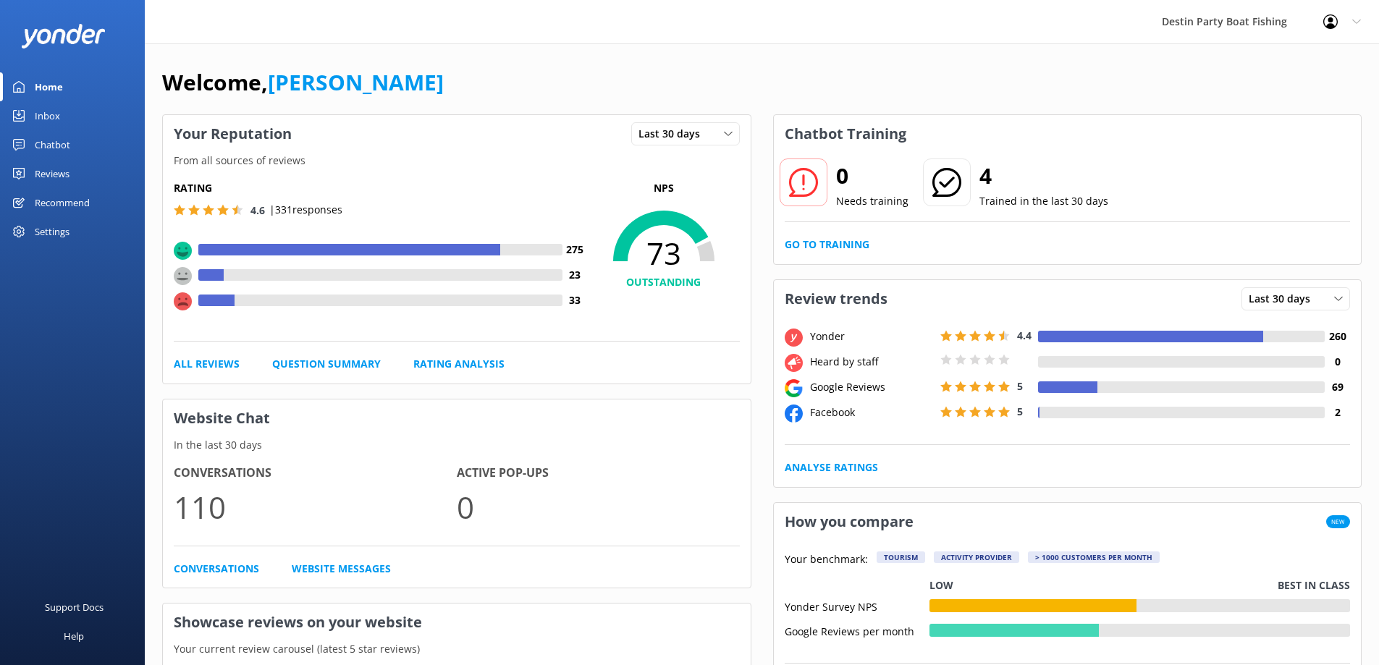
click at [47, 125] on div "Inbox" at bounding box center [47, 115] width 25 height 29
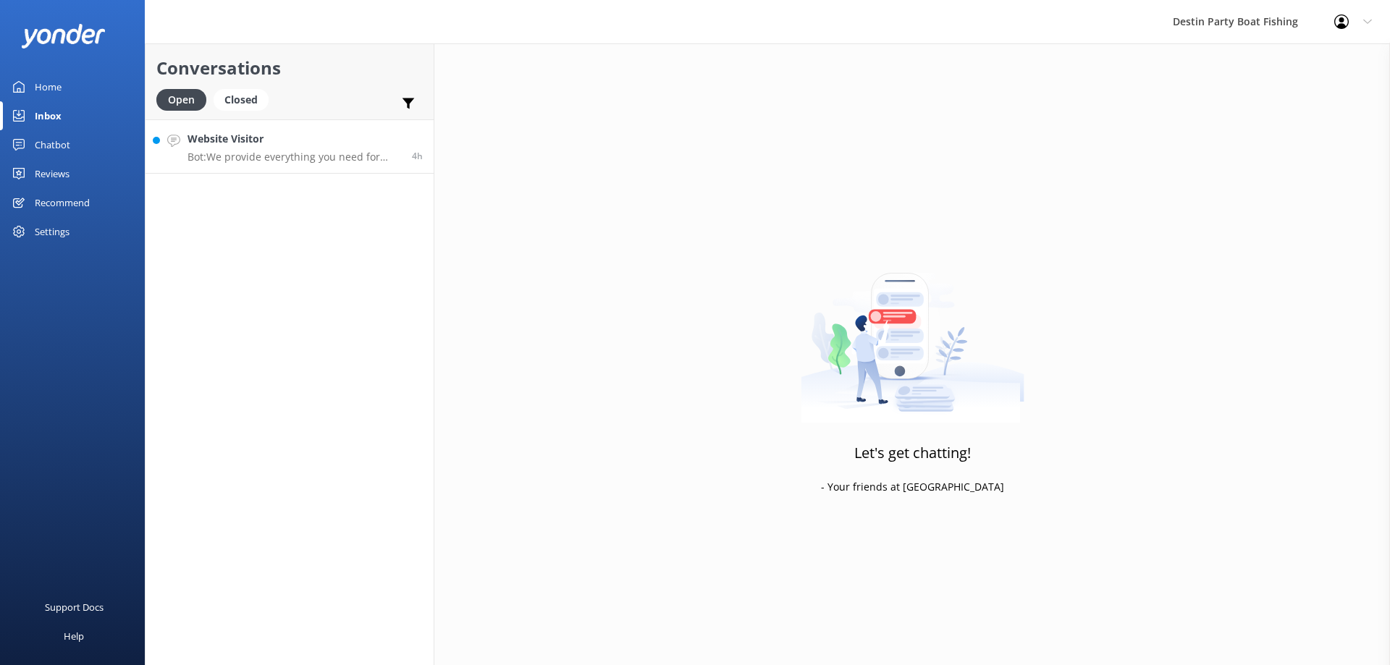
click at [224, 132] on h4 "Website Visitor" at bounding box center [295, 139] width 214 height 16
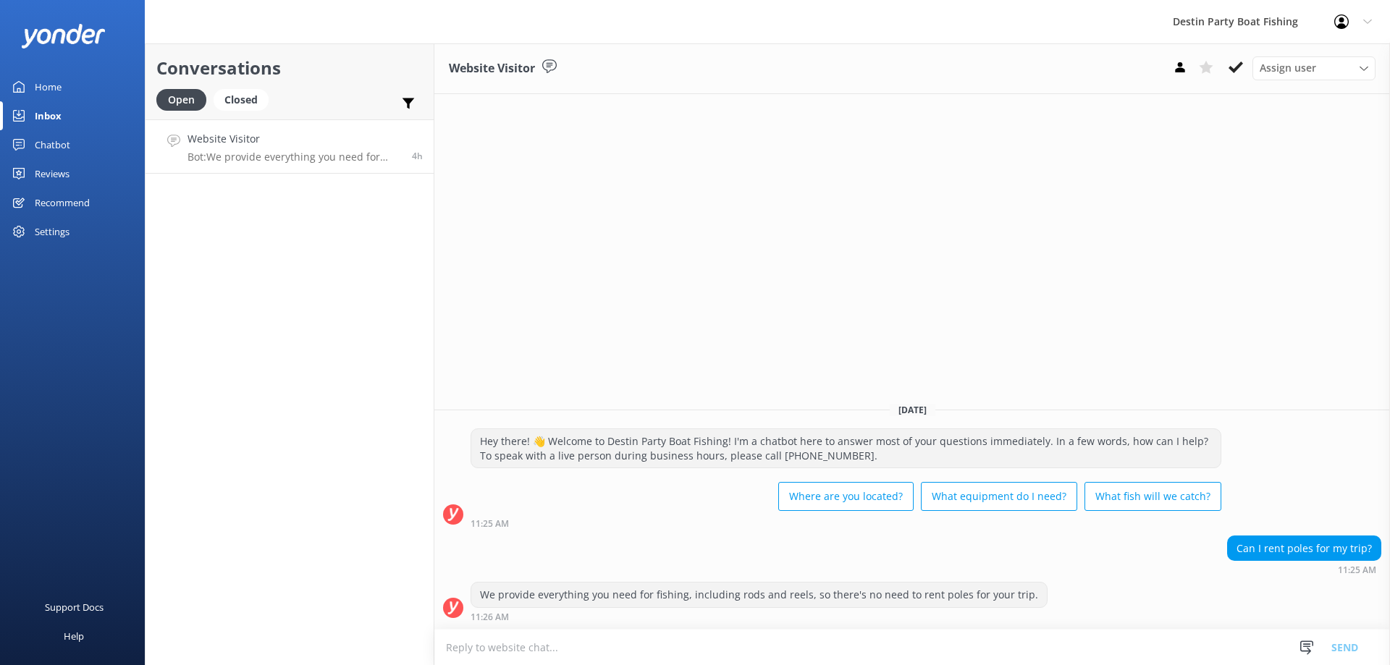
click at [977, 652] on textarea at bounding box center [912, 647] width 956 height 35
type textarea "w"
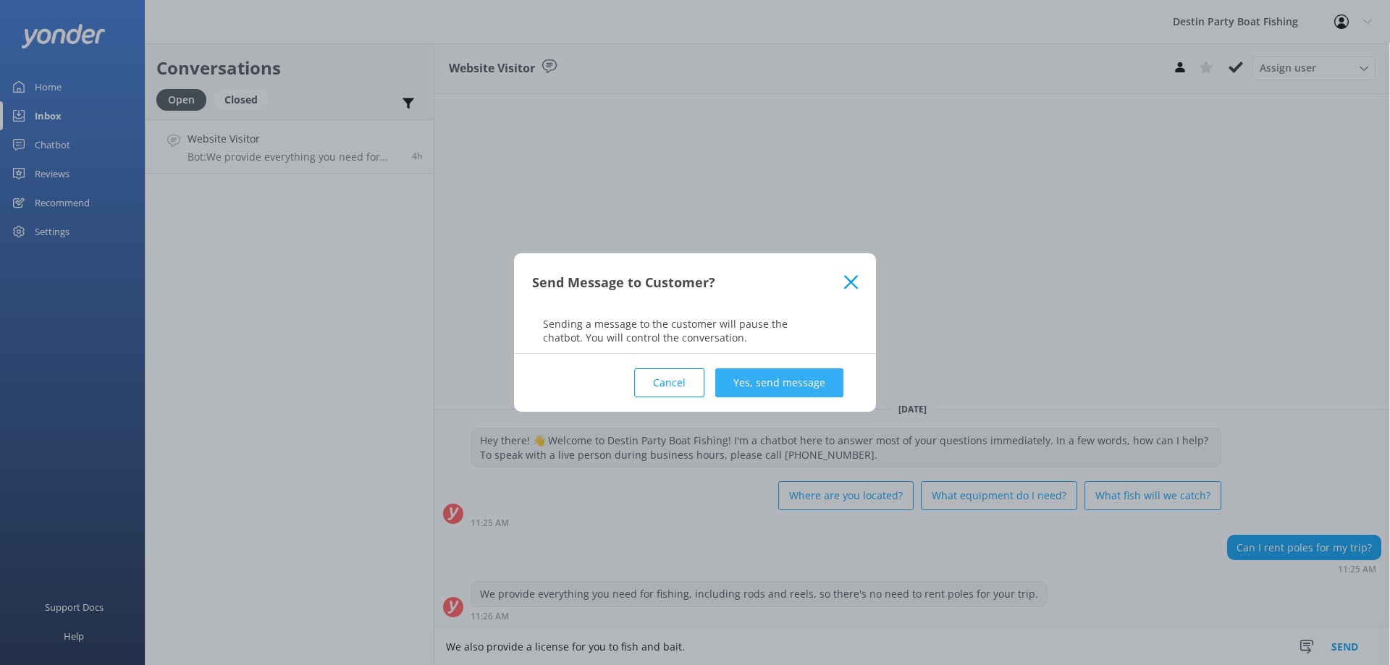
type textarea "We also provide a license for you to fish and bait."
click at [802, 382] on button "Yes, send message" at bounding box center [779, 383] width 128 height 29
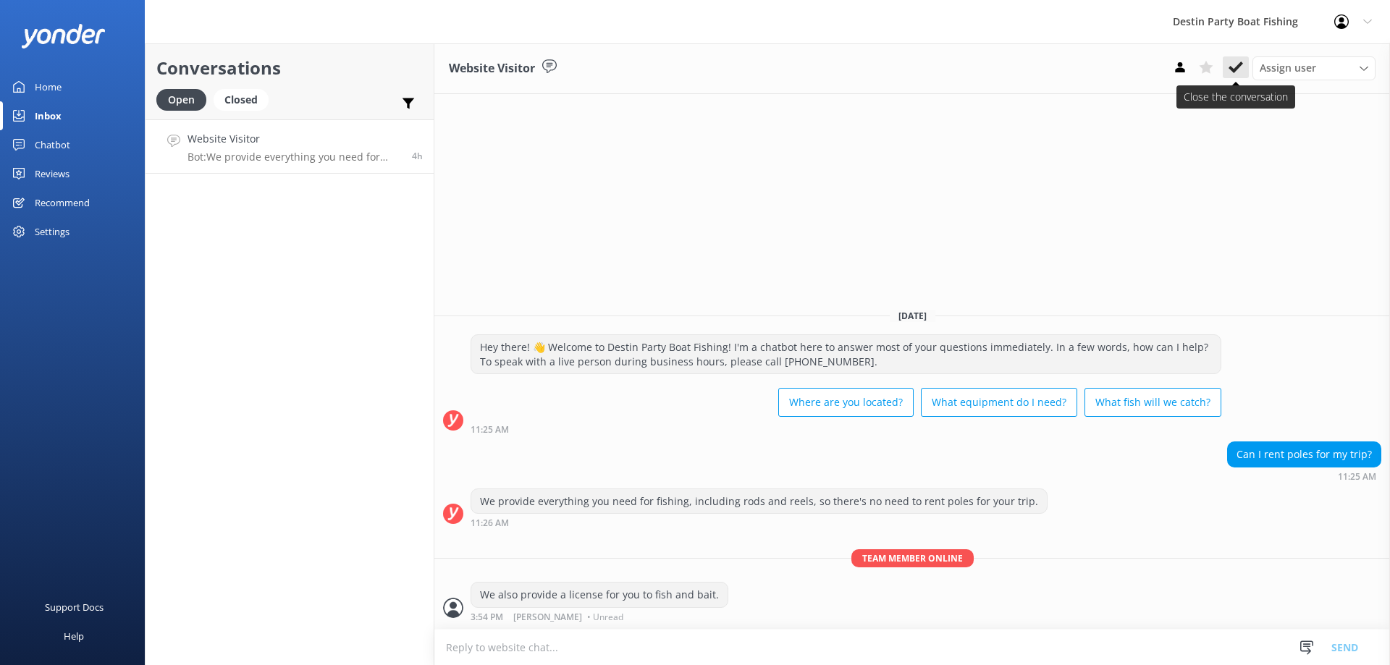
click at [1227, 70] on button at bounding box center [1236, 67] width 26 height 22
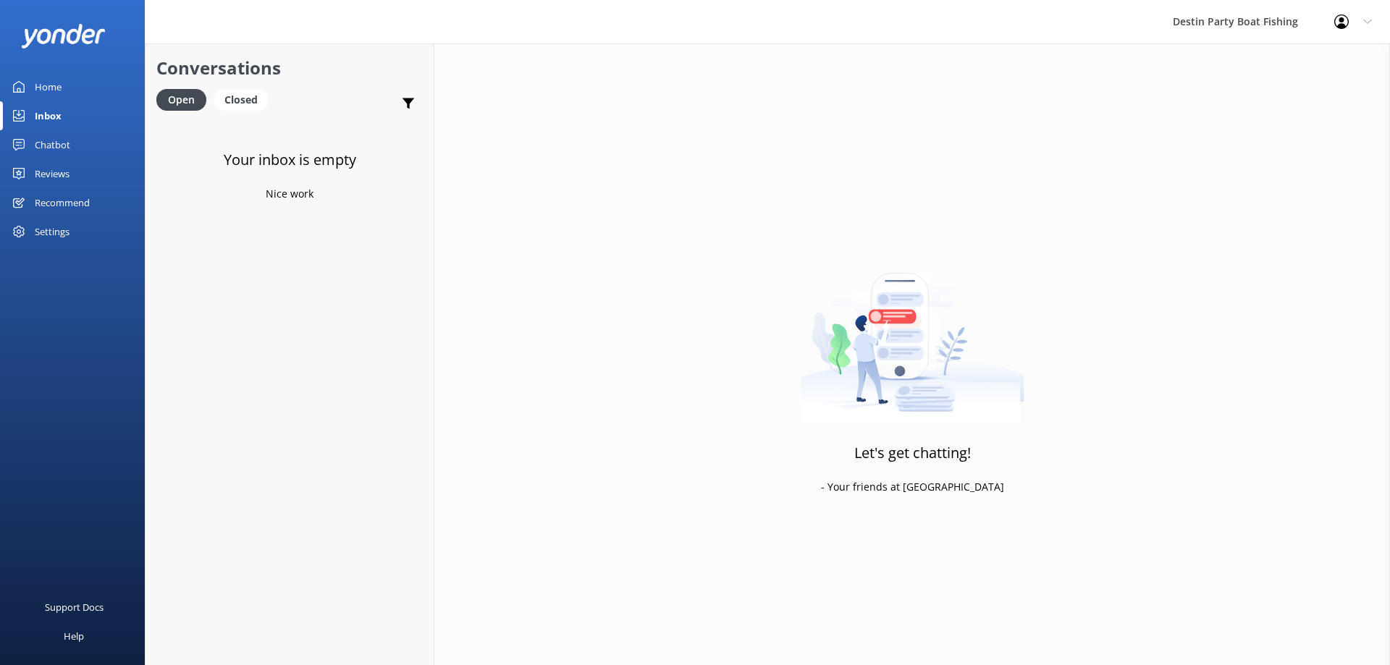
click at [53, 167] on div "Reviews" at bounding box center [52, 173] width 35 height 29
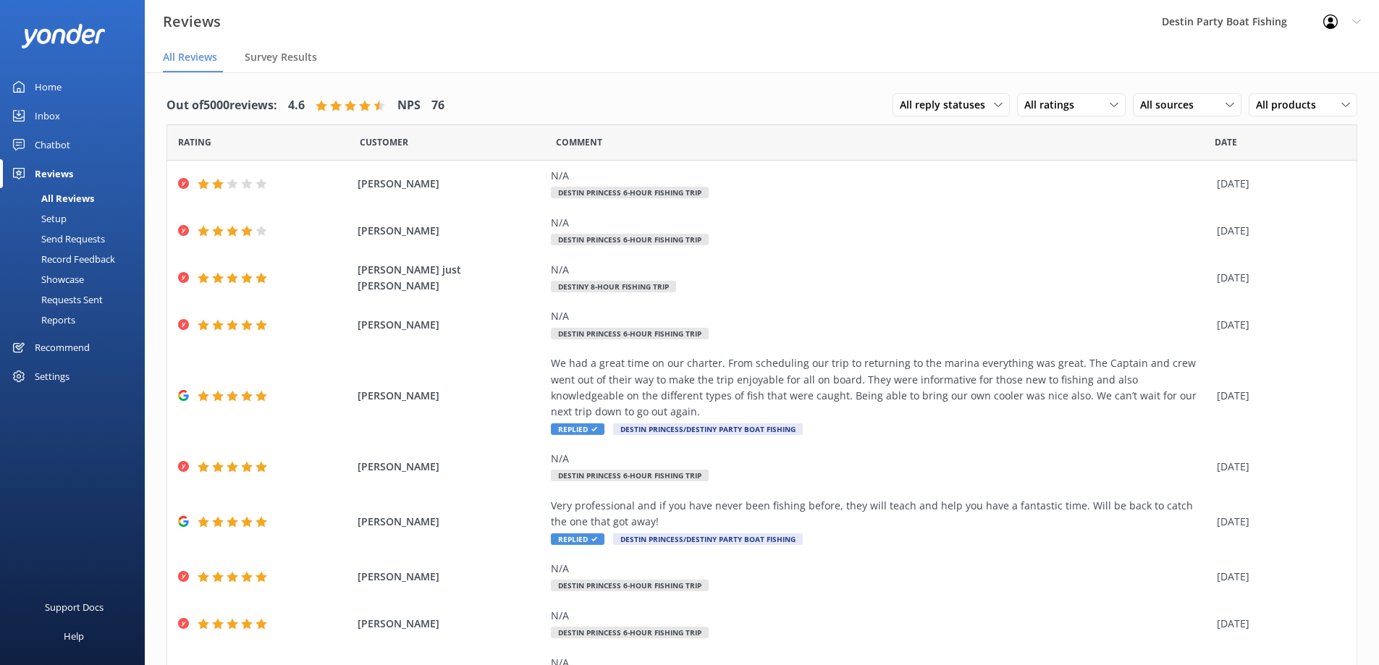
click at [46, 83] on div "Home" at bounding box center [48, 86] width 27 height 29
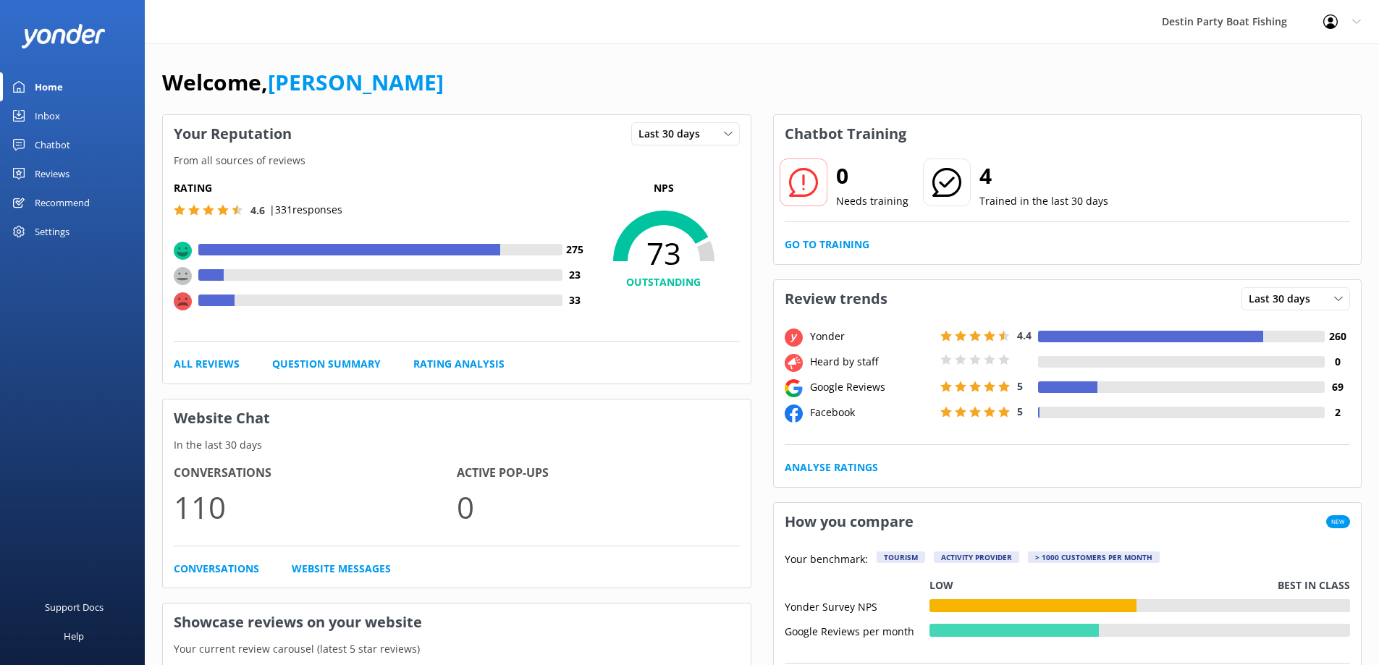
click at [55, 111] on div "Inbox" at bounding box center [47, 115] width 25 height 29
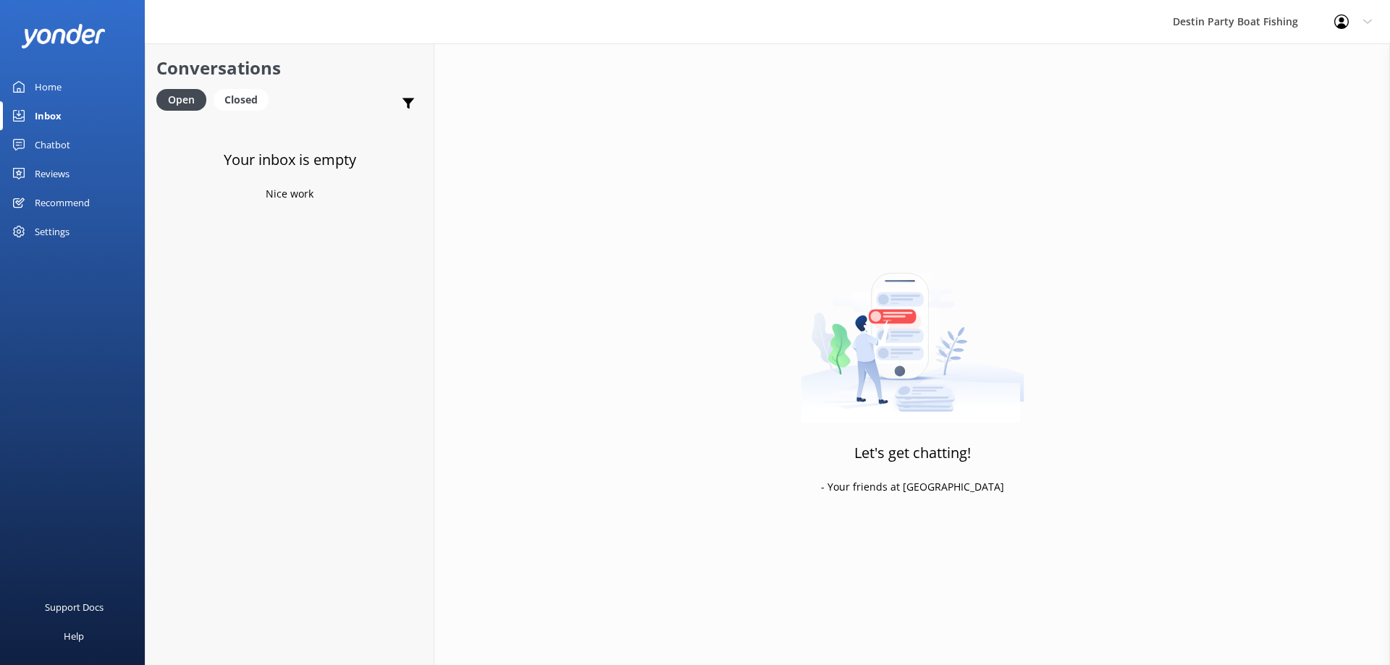
click at [63, 170] on div "Reviews" at bounding box center [52, 173] width 35 height 29
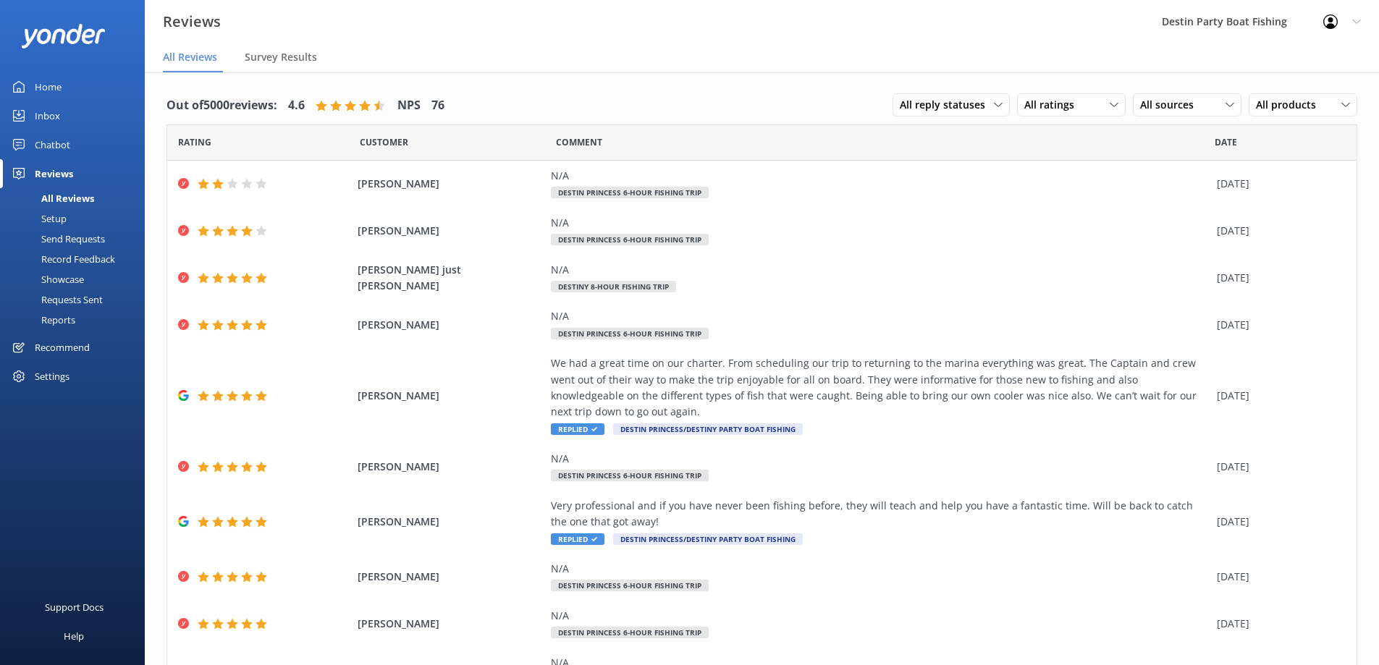
click at [49, 84] on div "Home" at bounding box center [48, 86] width 27 height 29
